Goal: Information Seeking & Learning: Learn about a topic

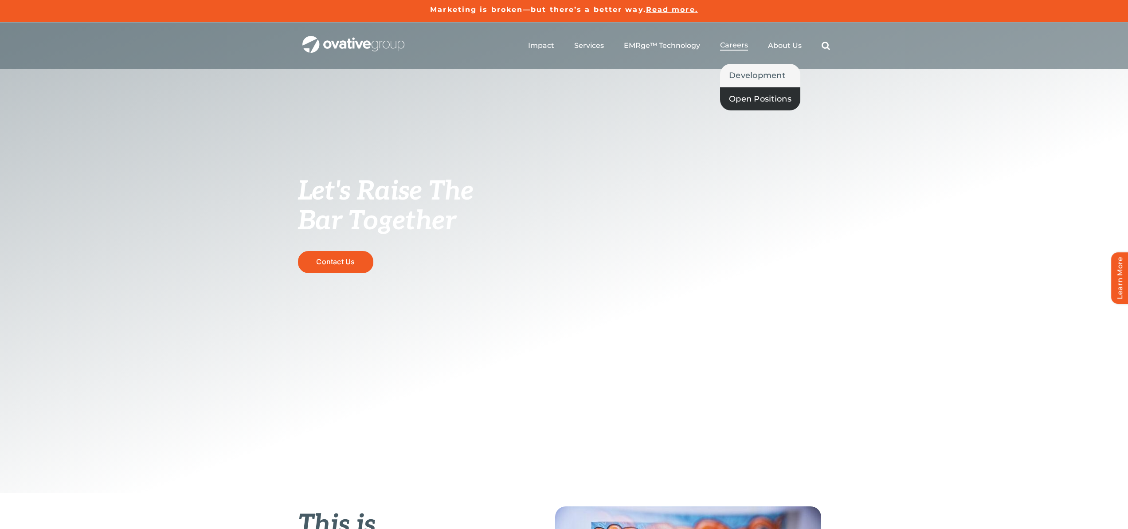
click at [745, 98] on span "Open Positions" at bounding box center [760, 99] width 62 height 12
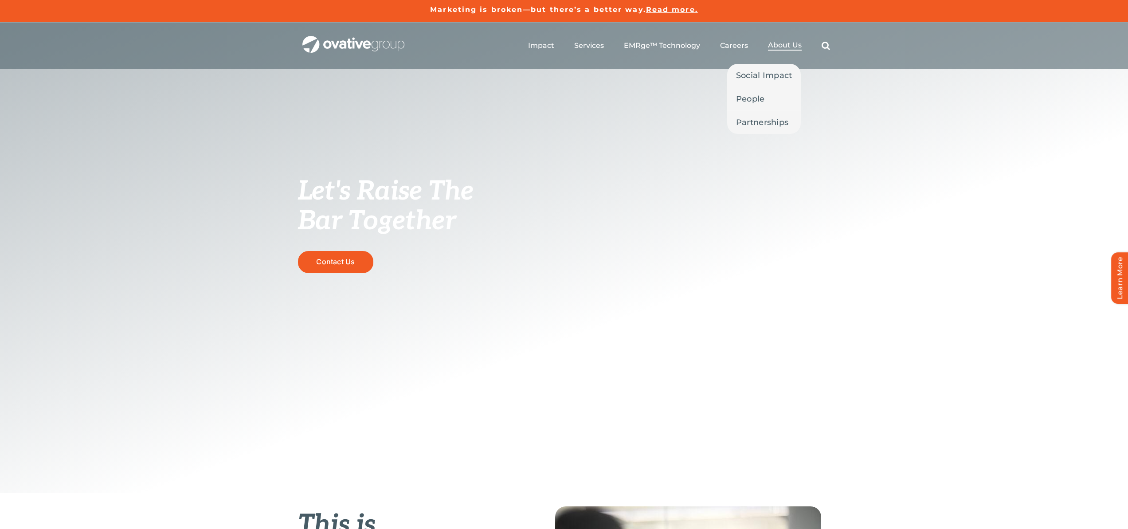
click at [783, 44] on span "About Us" at bounding box center [785, 45] width 34 height 9
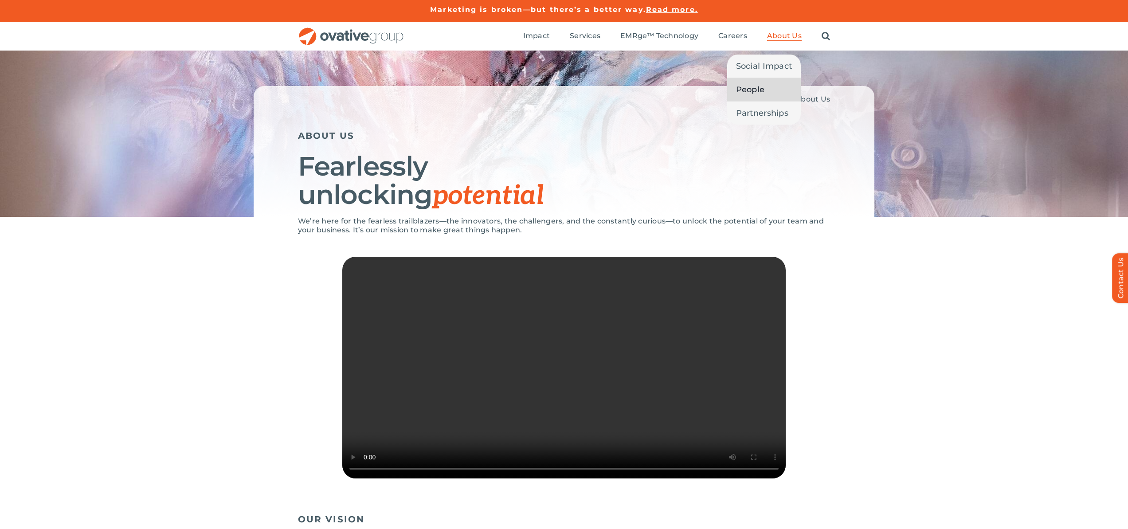
click at [751, 92] on span "People" at bounding box center [750, 89] width 29 height 12
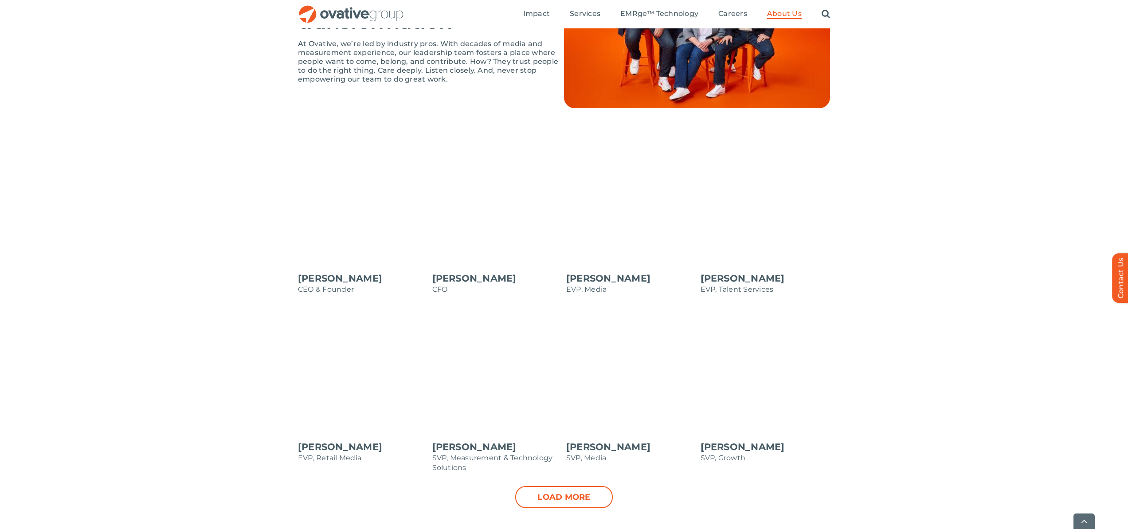
scroll to position [729, 0]
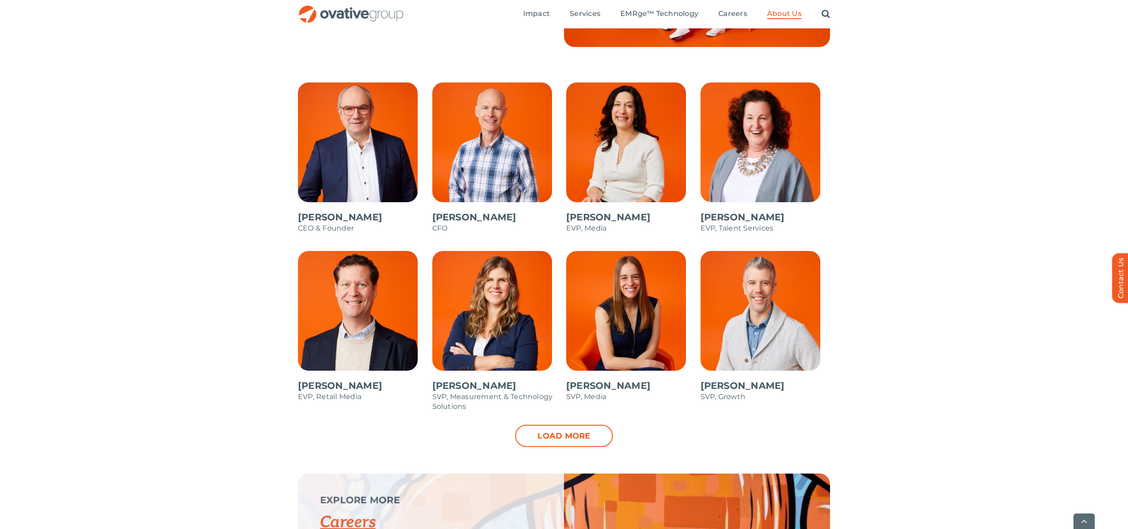
click at [614, 308] on span at bounding box center [631, 331] width 130 height 160
